Goal: Navigation & Orientation: Find specific page/section

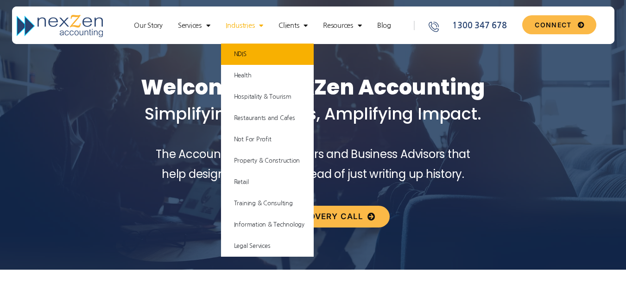
click at [253, 57] on link "NDIS" at bounding box center [267, 54] width 93 height 21
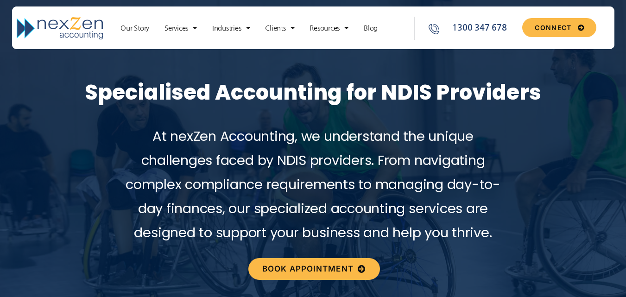
drag, startPoint x: 0, startPoint y: 0, endPoint x: 629, endPoint y: 3, distance: 629.5
click at [143, 26] on link "Our Story" at bounding box center [135, 28] width 38 height 9
